Goal: Use online tool/utility

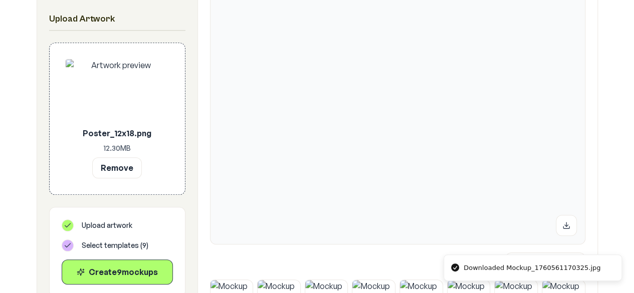
scroll to position [229, 0]
click at [138, 168] on button "Remove" at bounding box center [117, 167] width 50 height 21
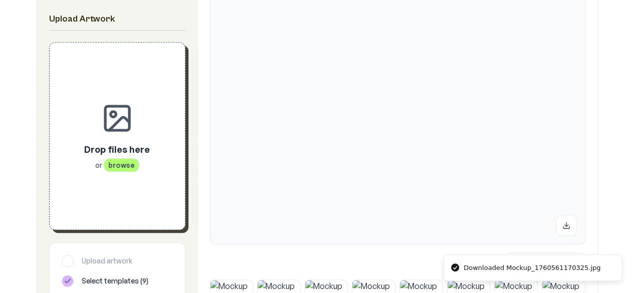
click at [127, 117] on icon at bounding box center [117, 118] width 32 height 32
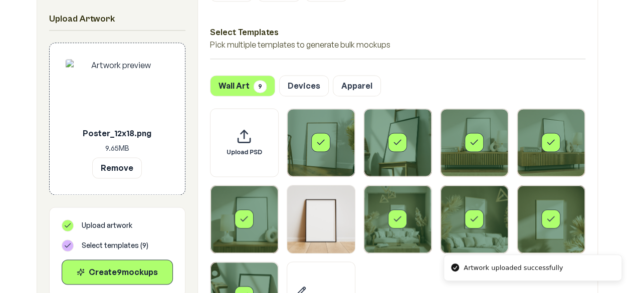
scroll to position [718, 0]
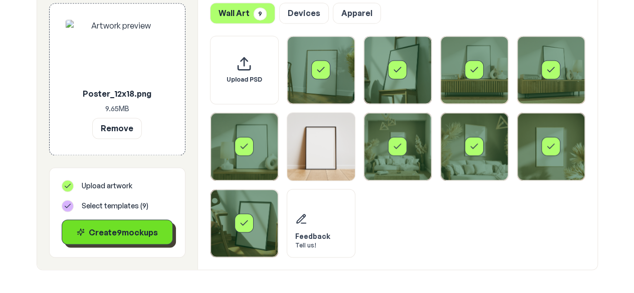
click at [143, 231] on div "Create 9 mockup s" at bounding box center [117, 232] width 94 height 12
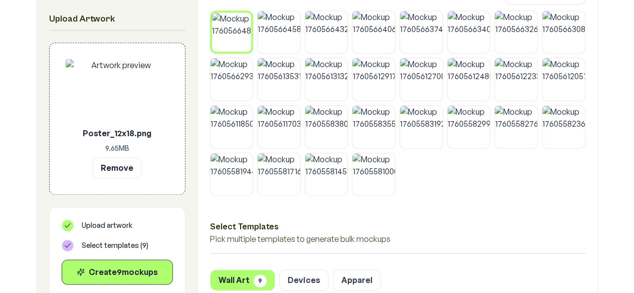
scroll to position [376, 0]
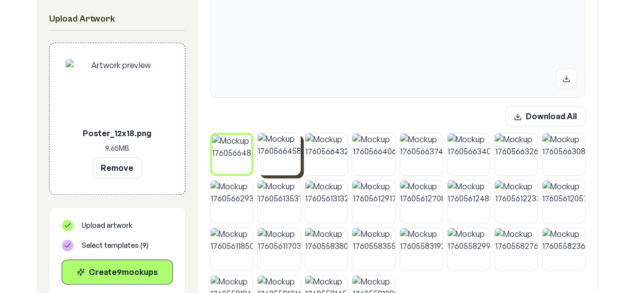
click at [289, 153] on img at bounding box center [278, 154] width 43 height 43
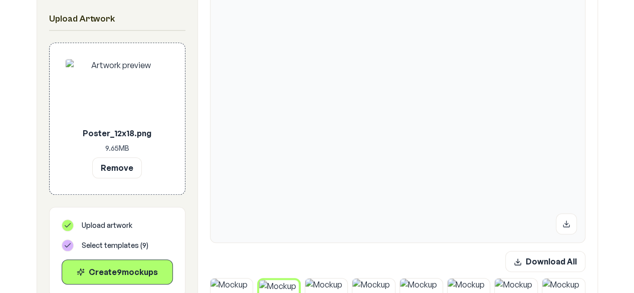
scroll to position [331, 0]
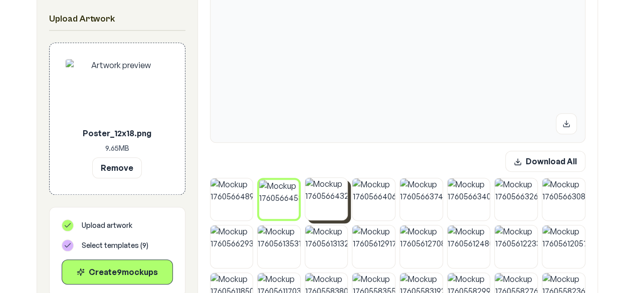
click at [326, 210] on img at bounding box center [326, 199] width 43 height 43
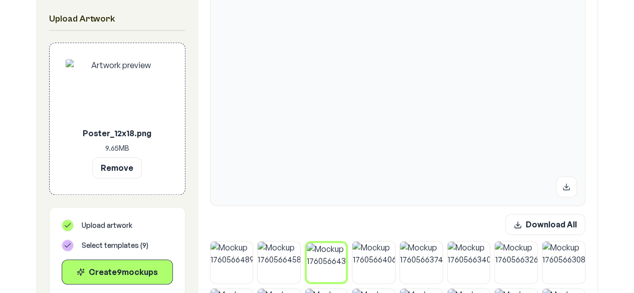
scroll to position [249, 0]
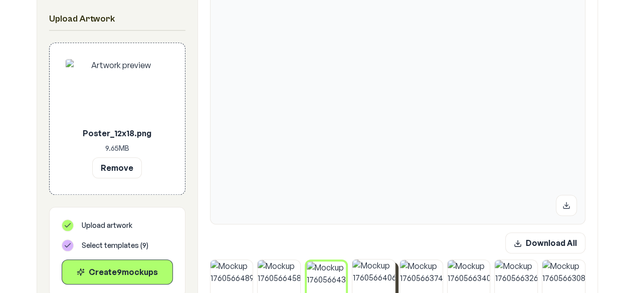
click at [360, 275] on img at bounding box center [373, 280] width 43 height 43
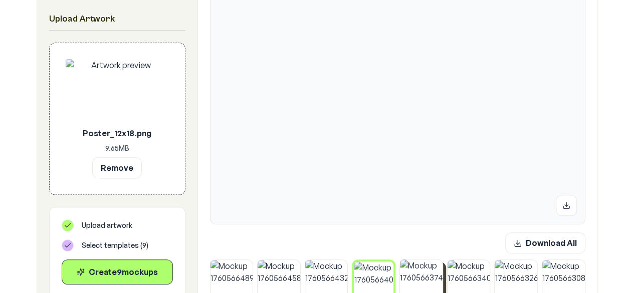
click at [416, 284] on img at bounding box center [421, 280] width 43 height 43
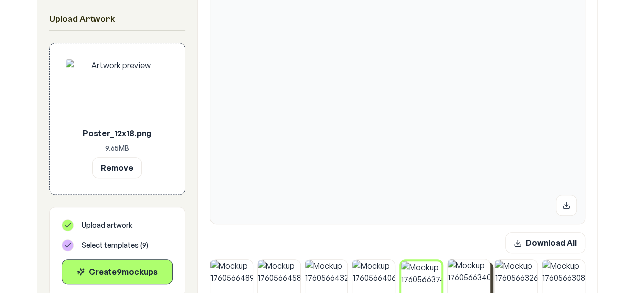
click at [459, 279] on img at bounding box center [468, 280] width 43 height 43
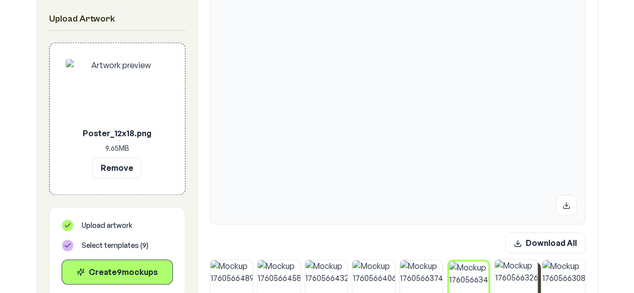
click at [512, 281] on img at bounding box center [515, 280] width 43 height 43
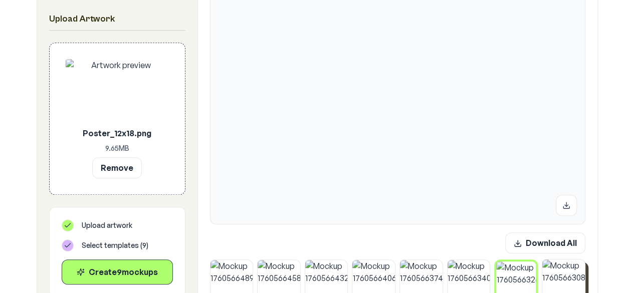
click at [559, 280] on img at bounding box center [563, 280] width 43 height 43
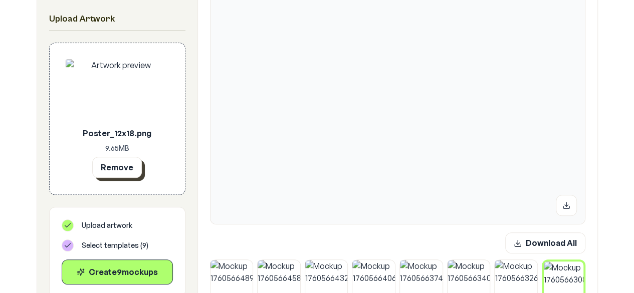
click at [139, 173] on button "Remove" at bounding box center [117, 167] width 50 height 21
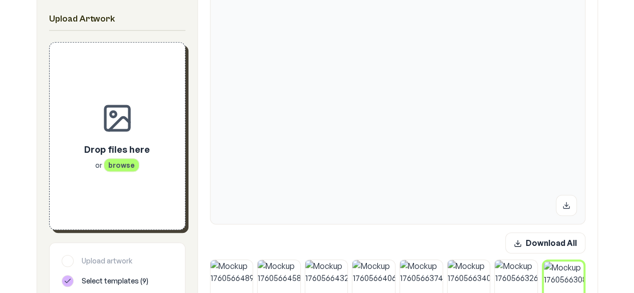
click at [144, 155] on p "Drop files here" at bounding box center [117, 149] width 66 height 14
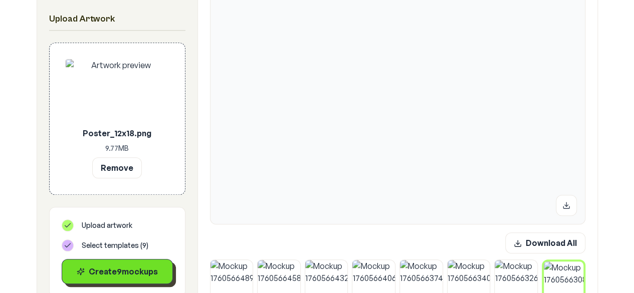
click at [166, 271] on button "Create 9 mockup s" at bounding box center [117, 271] width 111 height 25
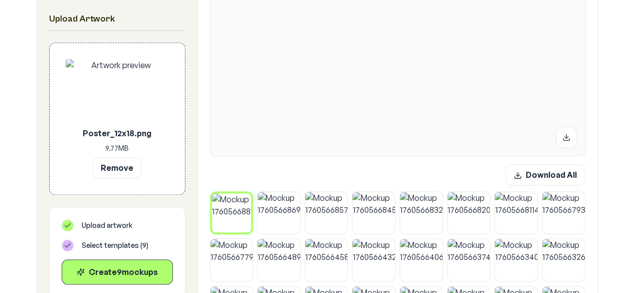
scroll to position [320, 0]
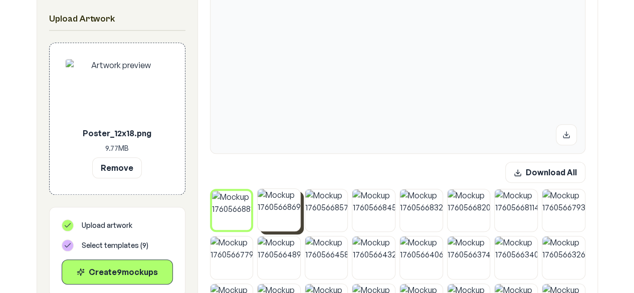
click at [274, 218] on img at bounding box center [278, 210] width 43 height 43
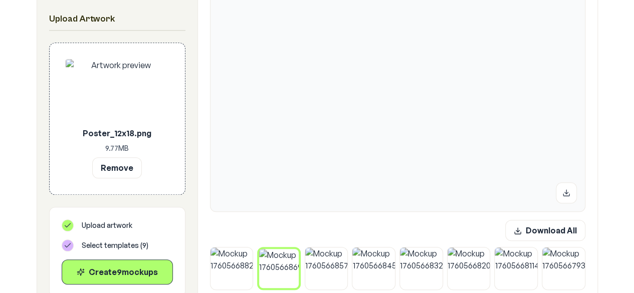
scroll to position [247, 0]
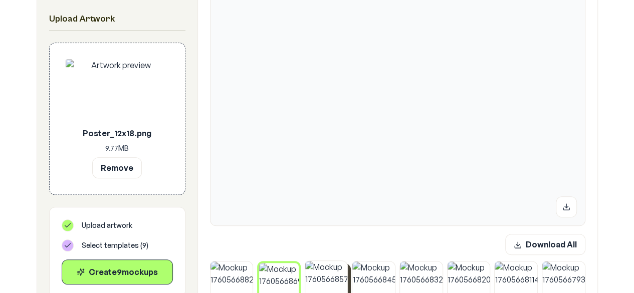
click at [328, 283] on img at bounding box center [326, 282] width 43 height 43
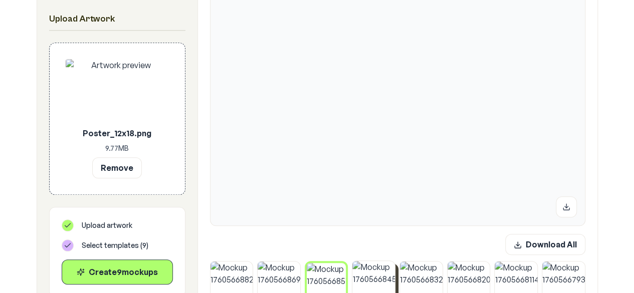
click at [363, 282] on img at bounding box center [373, 282] width 43 height 43
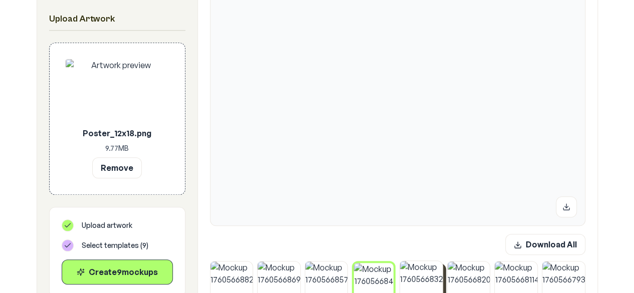
click at [407, 277] on img at bounding box center [421, 282] width 43 height 43
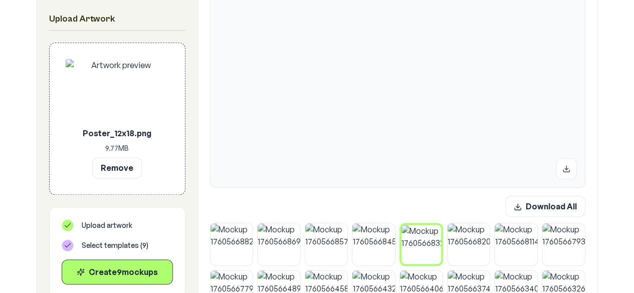
scroll to position [311, 0]
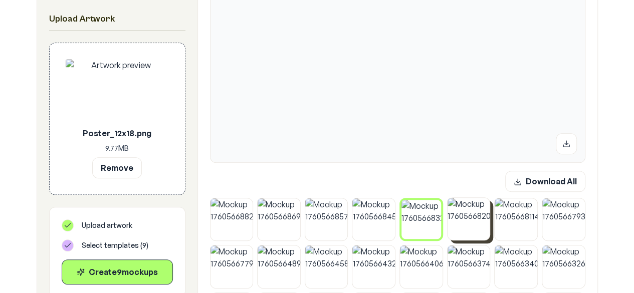
click at [465, 213] on img at bounding box center [468, 219] width 43 height 43
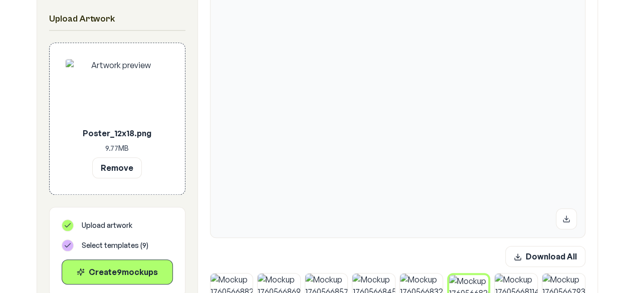
scroll to position [249, 0]
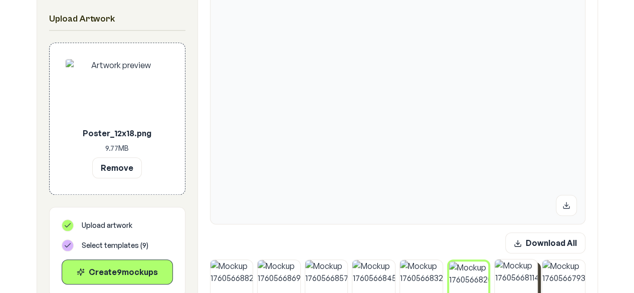
click at [511, 270] on img at bounding box center [515, 280] width 43 height 43
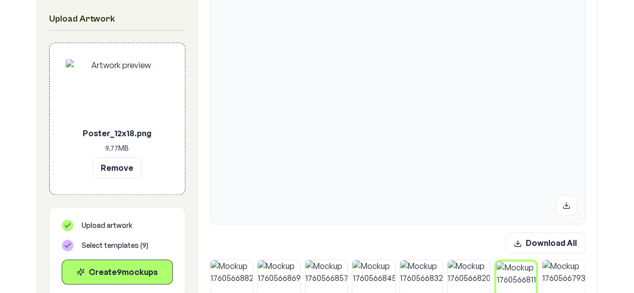
scroll to position [289, 0]
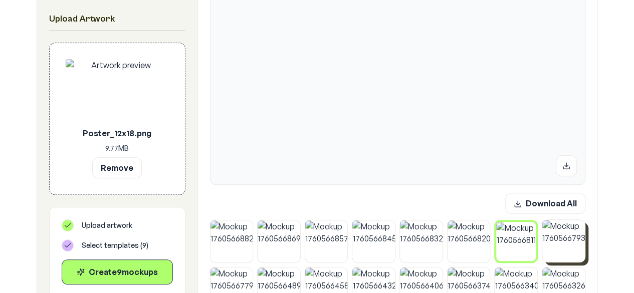
click at [563, 250] on img at bounding box center [563, 241] width 43 height 43
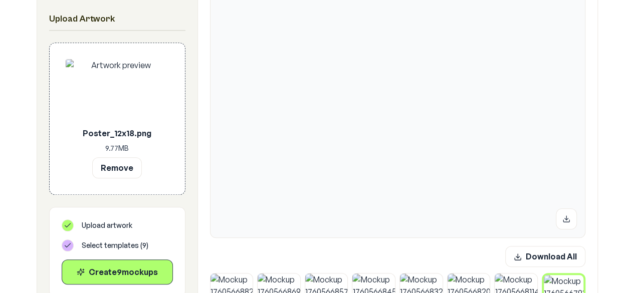
scroll to position [372, 0]
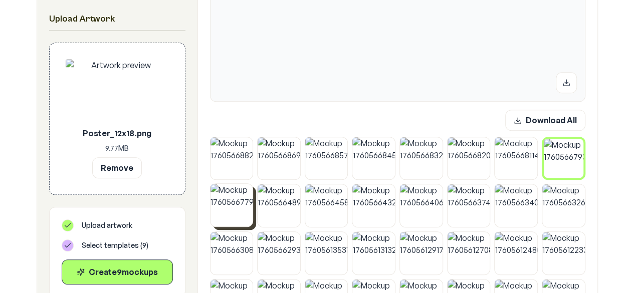
click at [240, 203] on img at bounding box center [231, 205] width 43 height 43
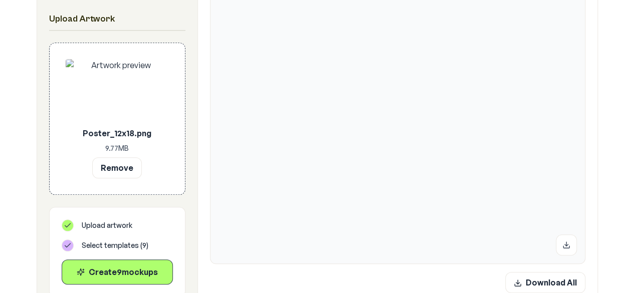
scroll to position [273, 0]
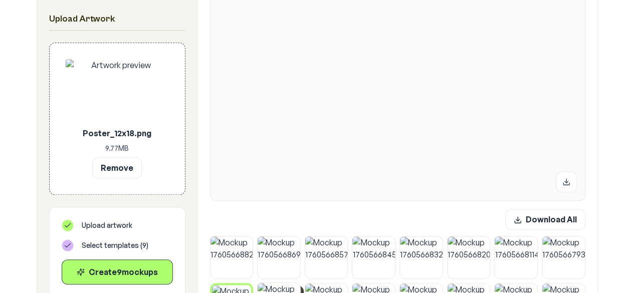
click at [559, 177] on button at bounding box center [566, 181] width 21 height 21
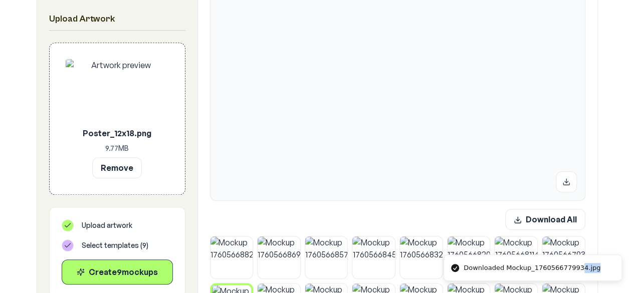
click at [571, 254] on li "Downloaded Mockup_1760566779934.jpg" at bounding box center [532, 267] width 178 height 27
click at [566, 245] on img at bounding box center [563, 257] width 43 height 43
click at [569, 183] on icon at bounding box center [566, 181] width 8 height 8
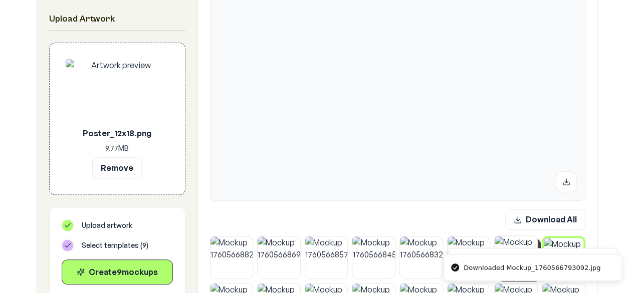
click at [508, 241] on img at bounding box center [515, 257] width 43 height 43
click at [560, 183] on button at bounding box center [566, 181] width 21 height 21
click at [390, 256] on img at bounding box center [373, 257] width 43 height 43
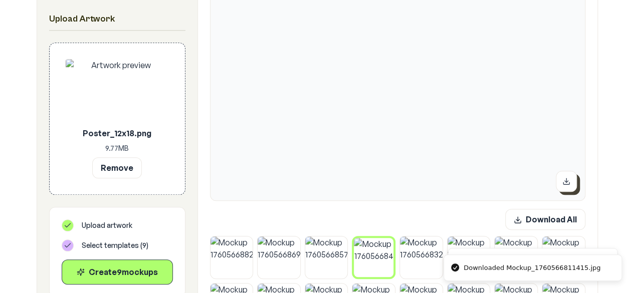
click at [566, 181] on icon at bounding box center [566, 180] width 0 height 4
click at [337, 262] on img at bounding box center [326, 257] width 43 height 43
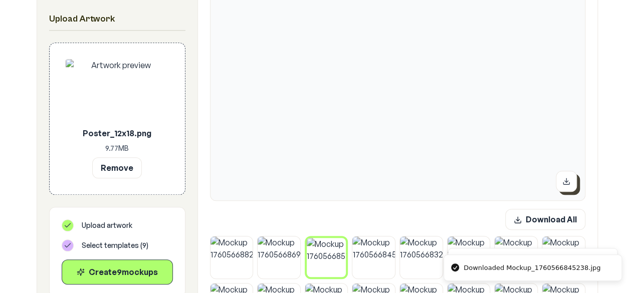
click at [557, 182] on button at bounding box center [566, 181] width 21 height 21
drag, startPoint x: 288, startPoint y: 261, endPoint x: 357, endPoint y: 241, distance: 72.0
click at [288, 261] on img at bounding box center [278, 257] width 43 height 43
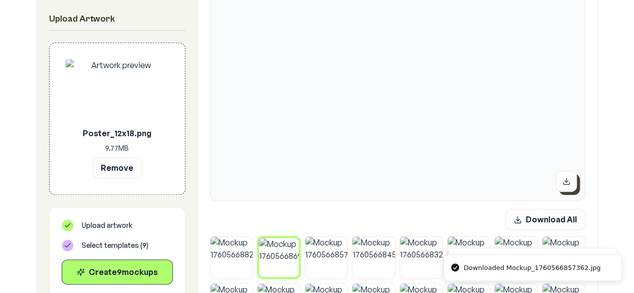
click at [569, 179] on icon at bounding box center [566, 181] width 8 height 8
click at [242, 270] on img at bounding box center [231, 257] width 43 height 43
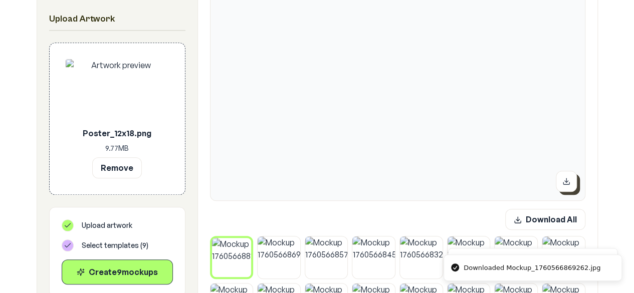
click at [563, 179] on icon at bounding box center [566, 181] width 8 height 8
